Goal: Transaction & Acquisition: Book appointment/travel/reservation

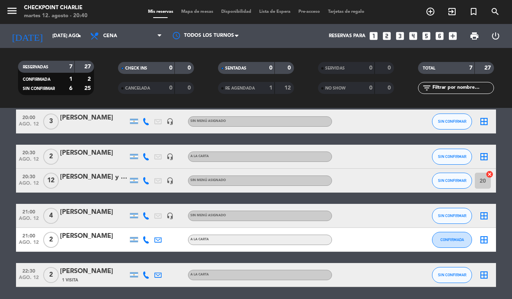
scroll to position [98, 0]
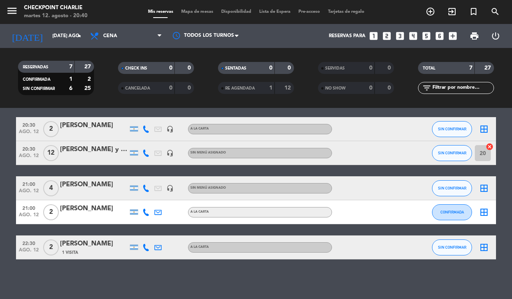
click at [107, 252] on div "1 Visita" at bounding box center [94, 252] width 68 height 7
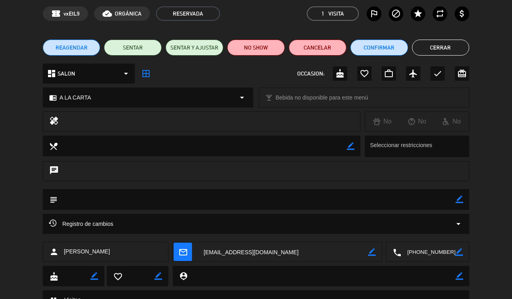
scroll to position [50, 0]
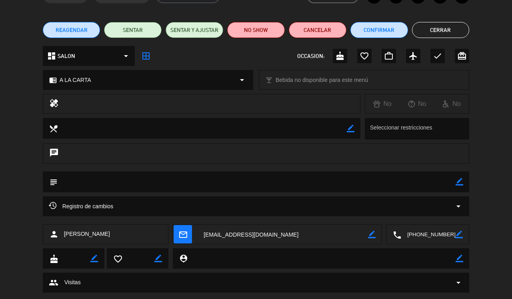
click at [457, 208] on icon "arrow_drop_down" at bounding box center [458, 206] width 10 height 10
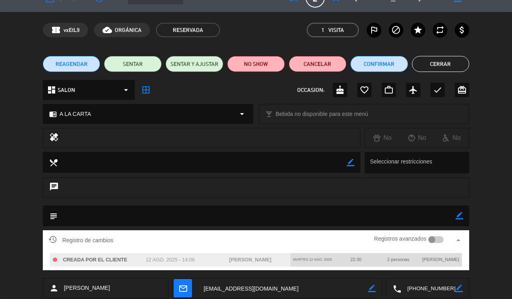
scroll to position [0, 0]
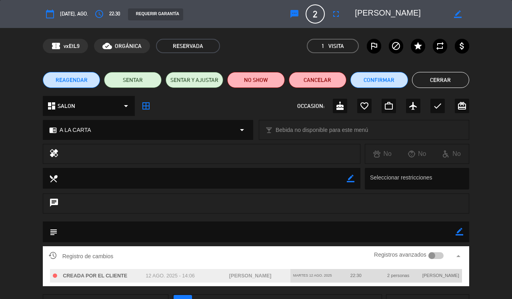
click at [440, 79] on button "Cerrar" at bounding box center [441, 80] width 58 height 16
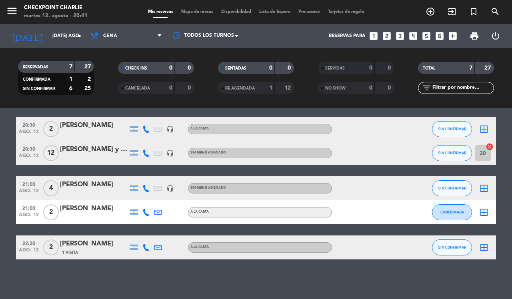
click at [511, 181] on bookings-row "19:15 ago. 12 2 [PERSON_NAME] headset_mic Sin menú asignado SIN CONFIRMAR borde…" at bounding box center [256, 153] width 512 height 213
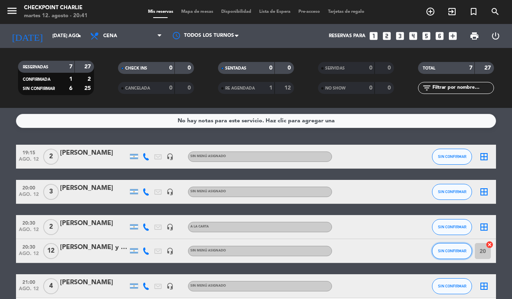
click at [458, 251] on span "SIN CONFIRMAR" at bounding box center [452, 251] width 28 height 4
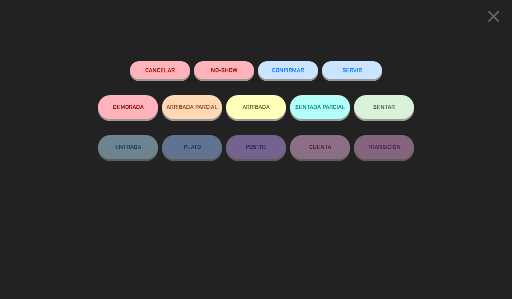
click at [369, 103] on button "SENTAR" at bounding box center [384, 107] width 60 height 24
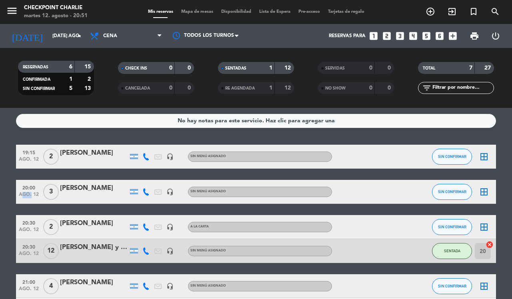
click at [46, 233] on span "2" at bounding box center [51, 227] width 16 height 16
click at [434, 154] on button "SIN CONFIRMAR" at bounding box center [452, 157] width 40 height 16
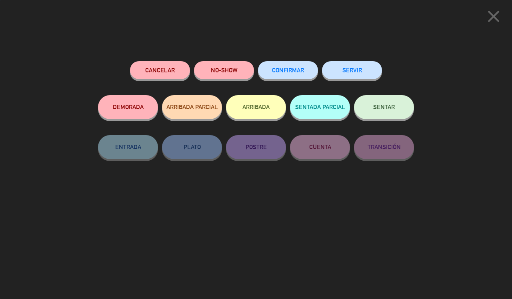
click at [360, 60] on div "Cancelar NO-SHOW CONFIRMAR SERVIR DEMORADA ARRIBADA PARCIAL ARRIBADA SENTADA PA…" at bounding box center [255, 177] width 327 height 243
click at [496, 13] on icon "close" at bounding box center [493, 16] width 20 height 20
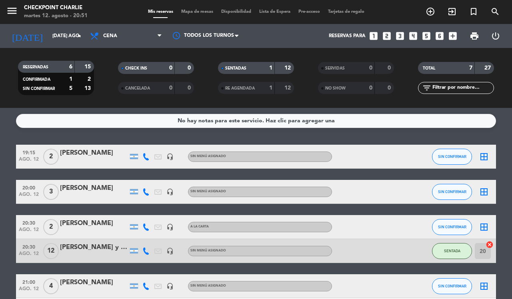
click at [486, 157] on icon "border_all" at bounding box center [484, 157] width 10 height 10
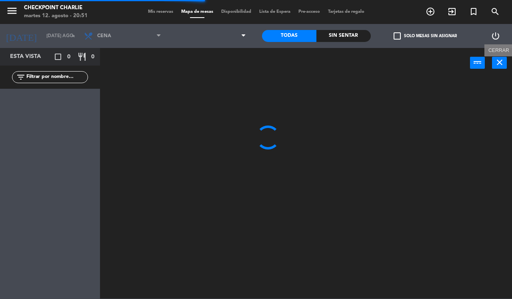
click at [500, 62] on icon "close" at bounding box center [499, 63] width 10 height 10
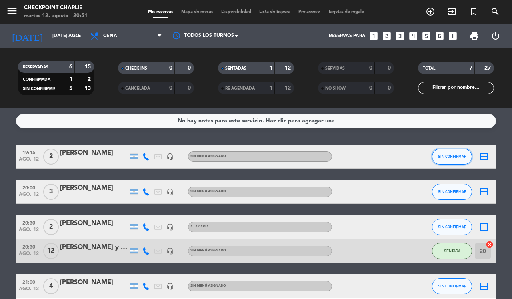
click at [450, 154] on span "SIN CONFIRMAR" at bounding box center [452, 156] width 28 height 4
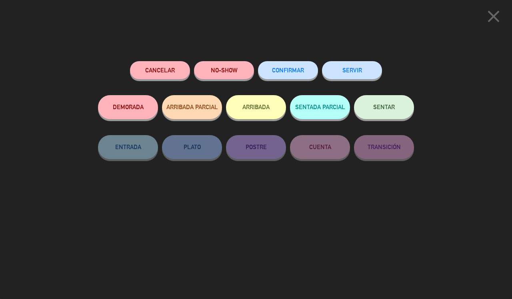
click at [359, 76] on button "SERVIR" at bounding box center [352, 70] width 60 height 18
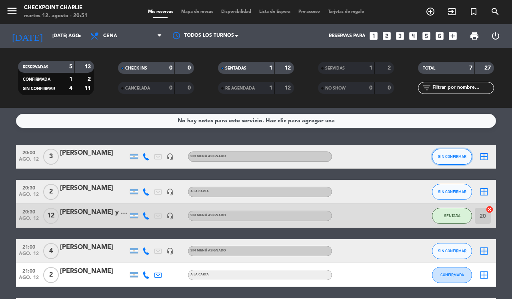
click at [462, 157] on span "SIN CONFIRMAR" at bounding box center [452, 156] width 28 height 4
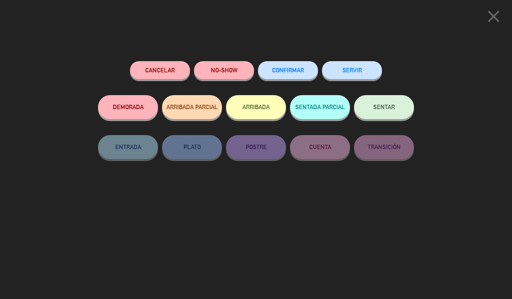
click at [374, 76] on button "SERVIR" at bounding box center [352, 70] width 60 height 18
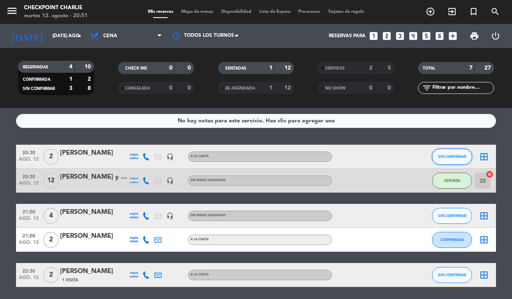
click at [438, 156] on span "SIN CONFIRMAR" at bounding box center [452, 156] width 28 height 4
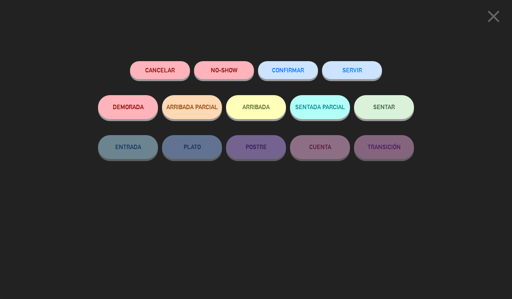
click at [354, 64] on button "SERVIR" at bounding box center [352, 70] width 60 height 18
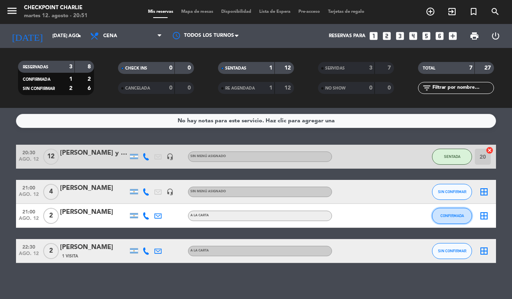
click at [445, 212] on button "CONFIRMADA" at bounding box center [452, 216] width 40 height 16
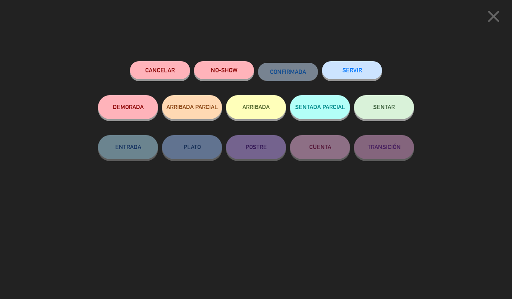
click at [368, 73] on button "SERVIR" at bounding box center [352, 70] width 60 height 18
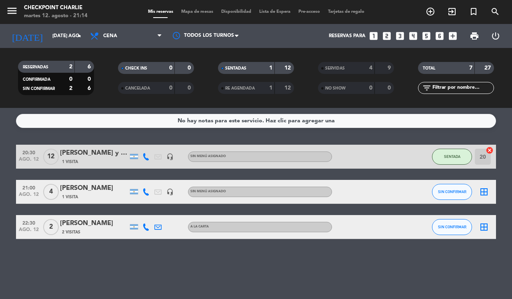
click at [207, 281] on div "No hay notas para este servicio. Haz clic para agregar una 20:30 ago. 12 12 [PE…" at bounding box center [256, 203] width 512 height 191
click at [426, 8] on icon "add_circle_outline" at bounding box center [430, 12] width 10 height 10
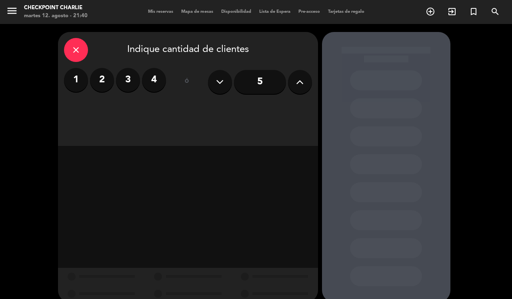
click at [102, 79] on label "2" at bounding box center [102, 80] width 24 height 24
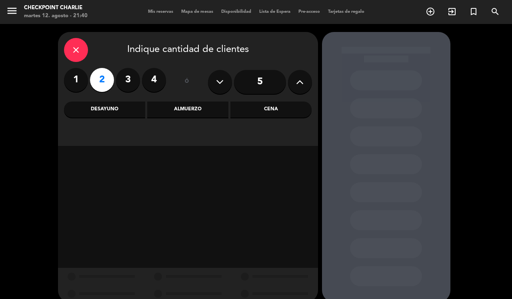
click at [261, 113] on div "Cena" at bounding box center [270, 110] width 81 height 16
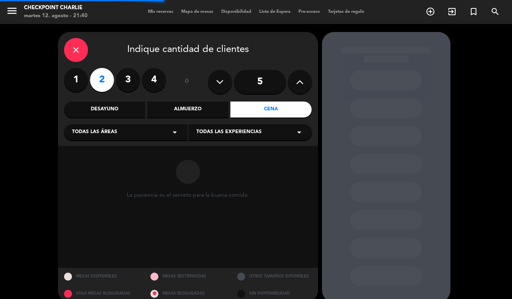
click at [165, 139] on div "Todas las áreas arrow_drop_down" at bounding box center [125, 132] width 123 height 16
click at [96, 187] on div "SALON" at bounding box center [125, 188] width 107 height 8
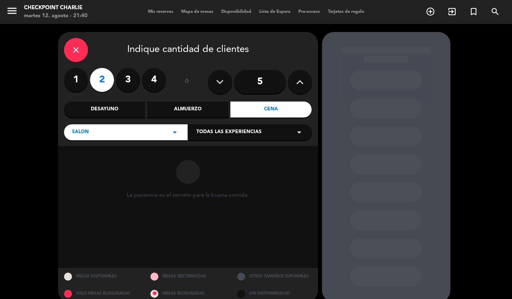
click at [240, 128] on span "Todas las experiencias" at bounding box center [228, 132] width 65 height 8
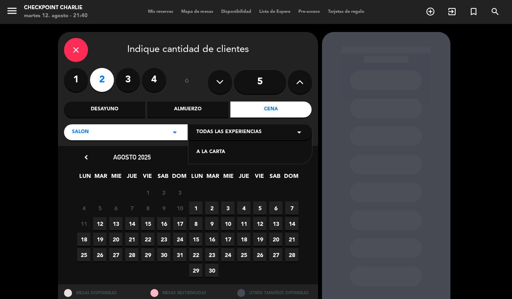
click at [230, 149] on div "A LA CARTA" at bounding box center [249, 152] width 107 height 8
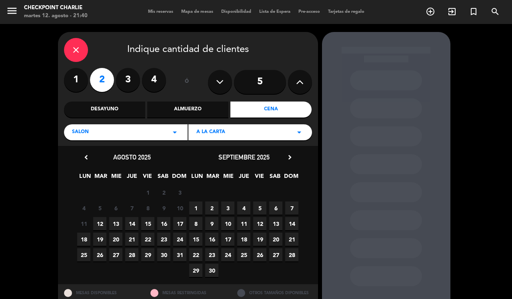
click at [117, 222] on span "13" at bounding box center [115, 223] width 13 height 13
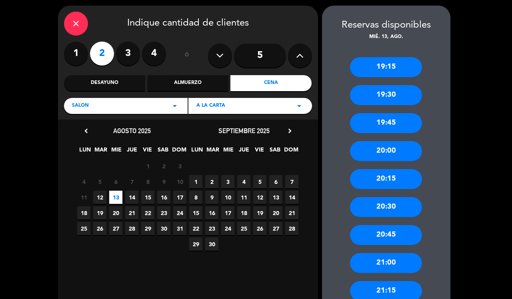
click at [409, 208] on div "20:30" at bounding box center [386, 207] width 72 height 20
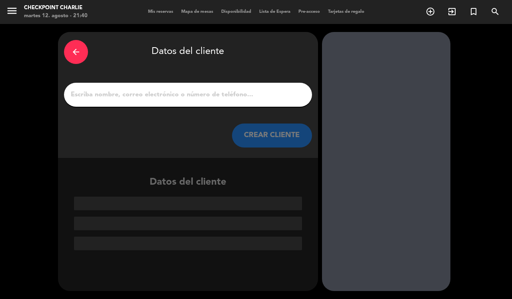
click at [216, 100] on div at bounding box center [188, 95] width 248 height 24
click at [220, 97] on input "1" at bounding box center [188, 94] width 236 height 11
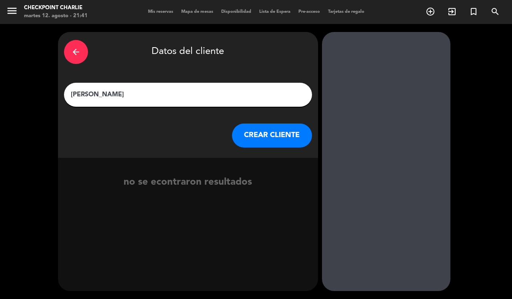
type input "[PERSON_NAME]"
click at [284, 128] on button "CREAR CLIENTE" at bounding box center [272, 135] width 80 height 24
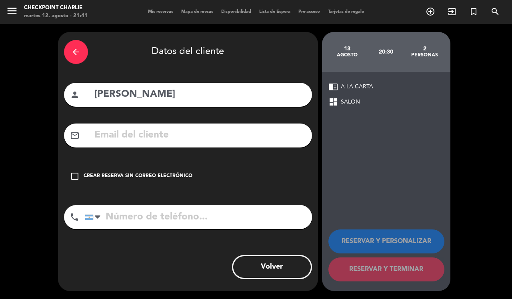
click at [147, 221] on input "tel" at bounding box center [198, 217] width 227 height 24
type input "1136826991"
click at [155, 175] on div "Crear reserva sin correo electrónico" at bounding box center [138, 176] width 109 height 8
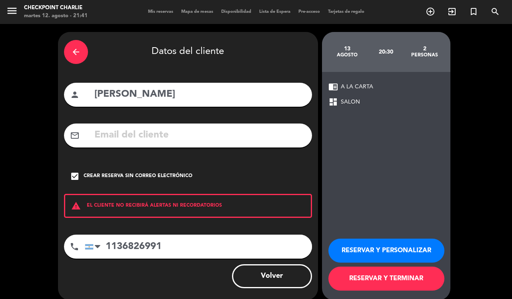
click at [385, 278] on button "RESERVAR Y TERMINAR" at bounding box center [386, 279] width 116 height 24
